Goal: Obtain resource: Download file/media

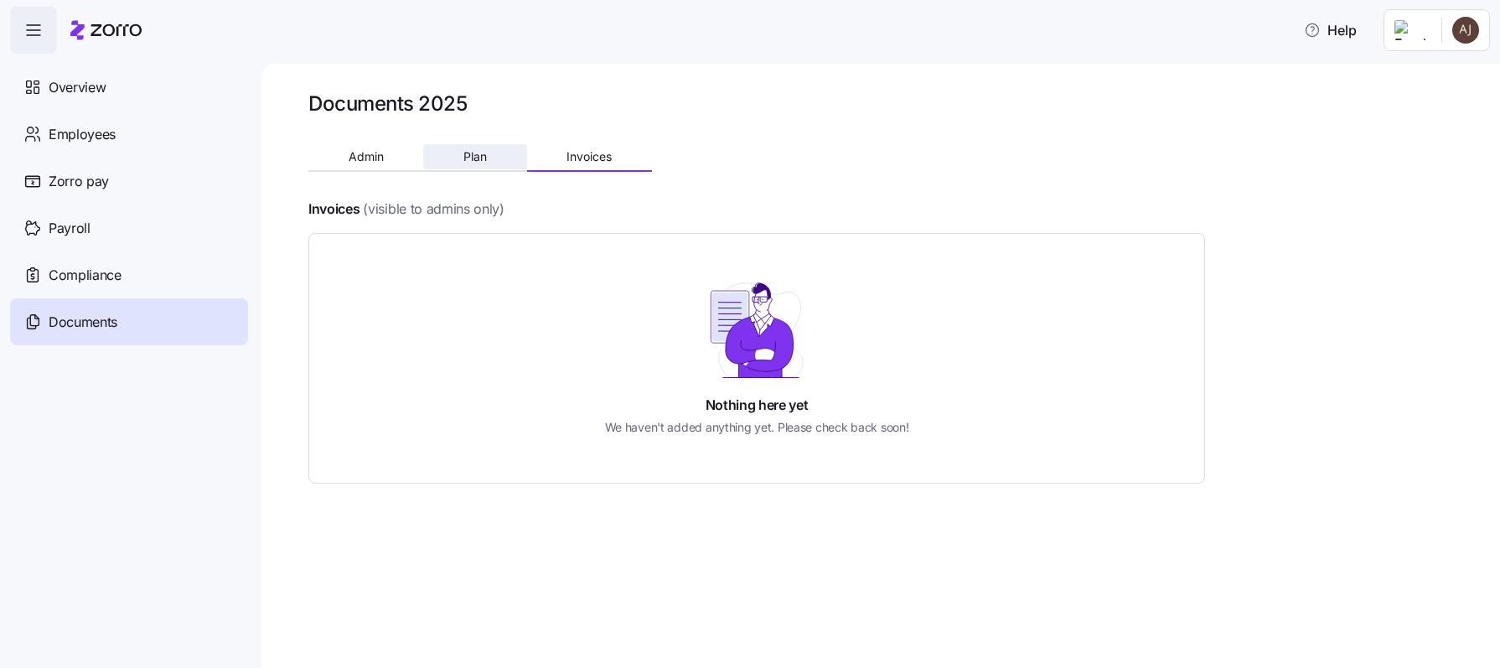
click at [463, 166] on button "Plan" at bounding box center [474, 156] width 103 height 25
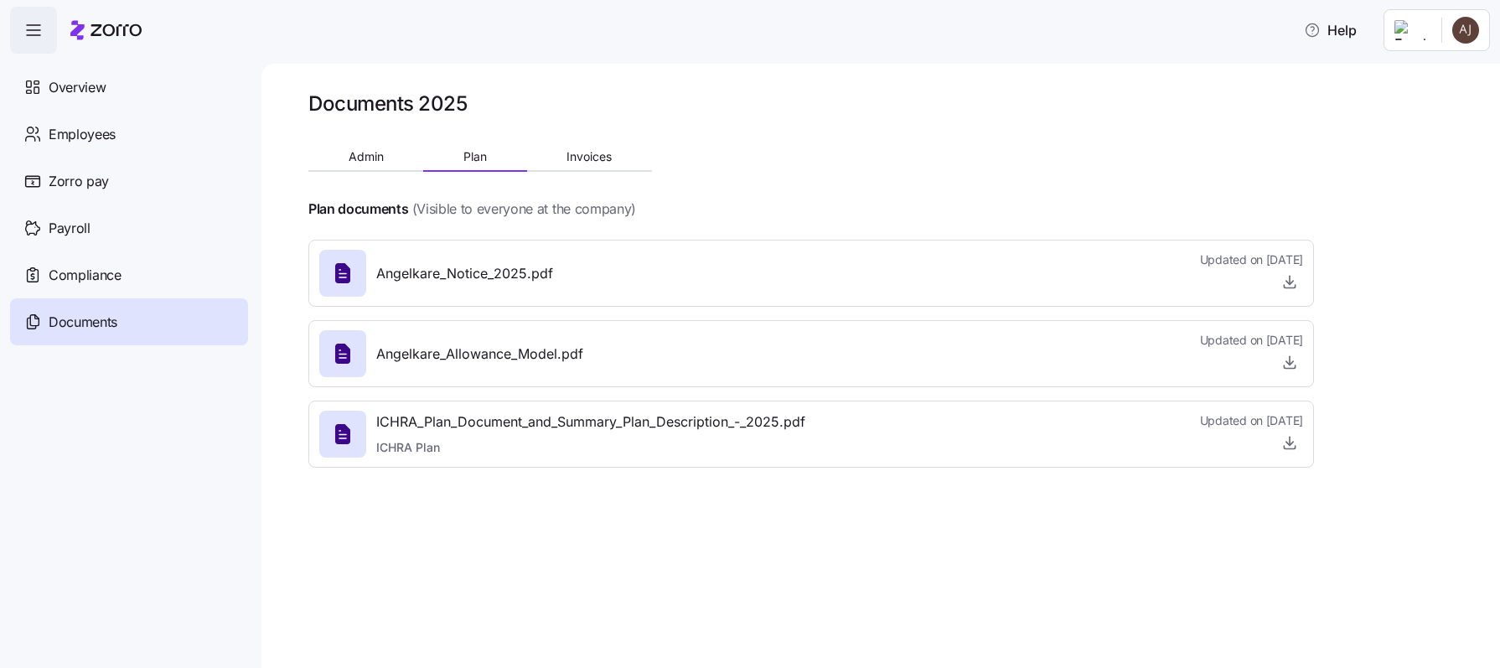
click at [992, 432] on div "ICHRA_Plan_Document_and_Summary_Plan_Description_-_2025.pdf ICHRA Plan Updated …" at bounding box center [811, 433] width 984 height 45
click at [1290, 448] on icon "button" at bounding box center [1289, 447] width 11 height 3
click at [370, 162] on span "Admin" at bounding box center [366, 157] width 35 height 12
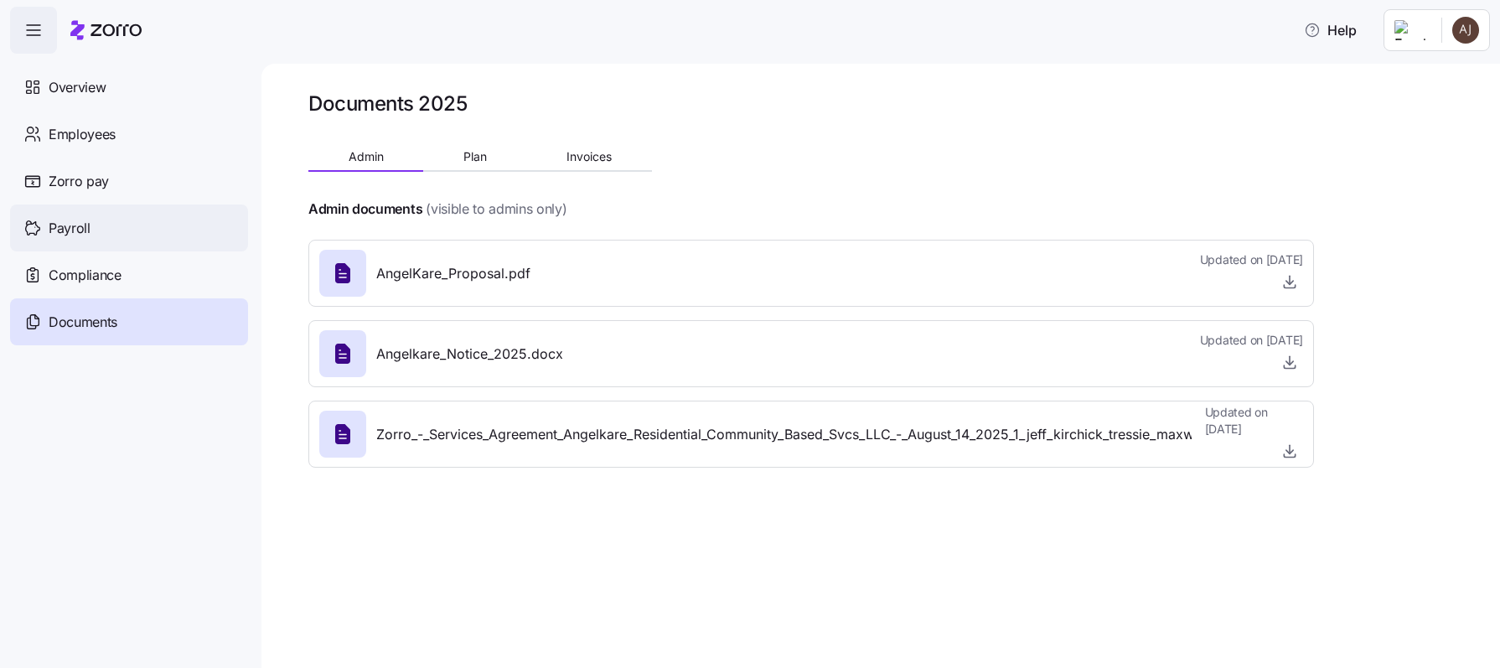
click at [81, 230] on span "Payroll" at bounding box center [70, 228] width 42 height 21
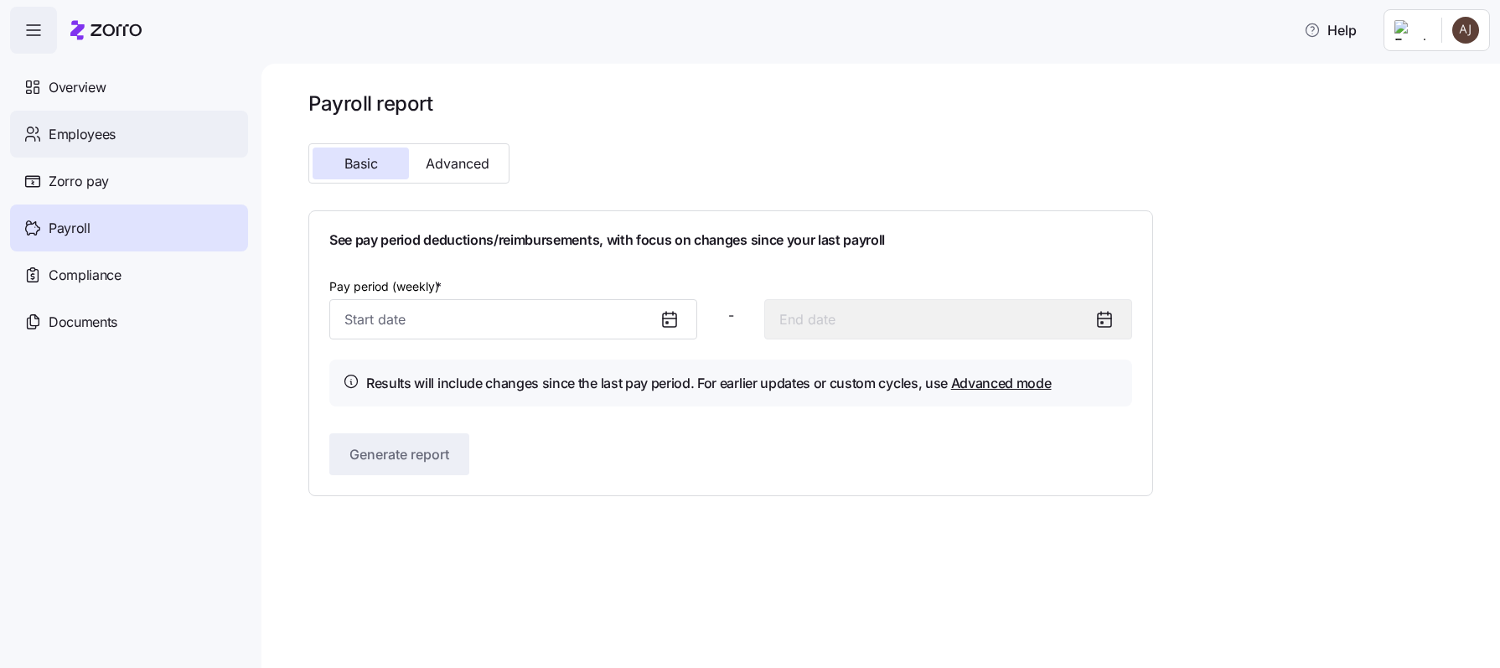
click at [107, 132] on span "Employees" at bounding box center [82, 134] width 67 height 21
